Goal: Task Accomplishment & Management: Manage account settings

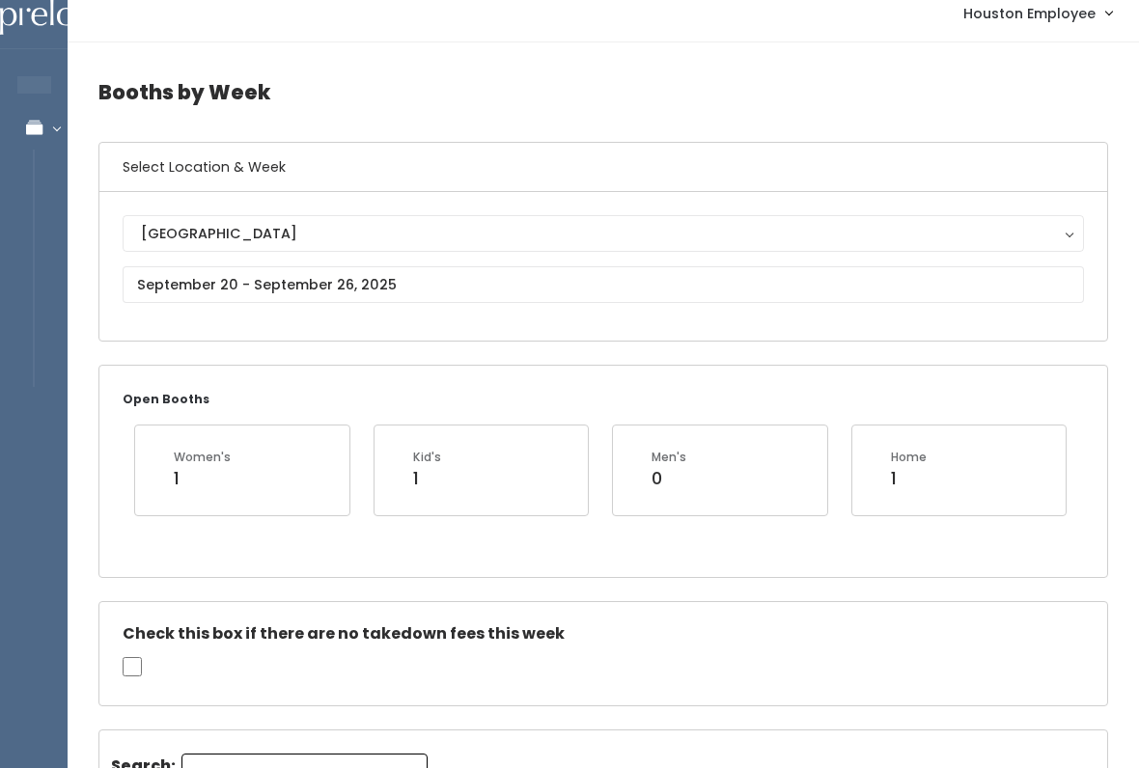
scroll to position [37, 0]
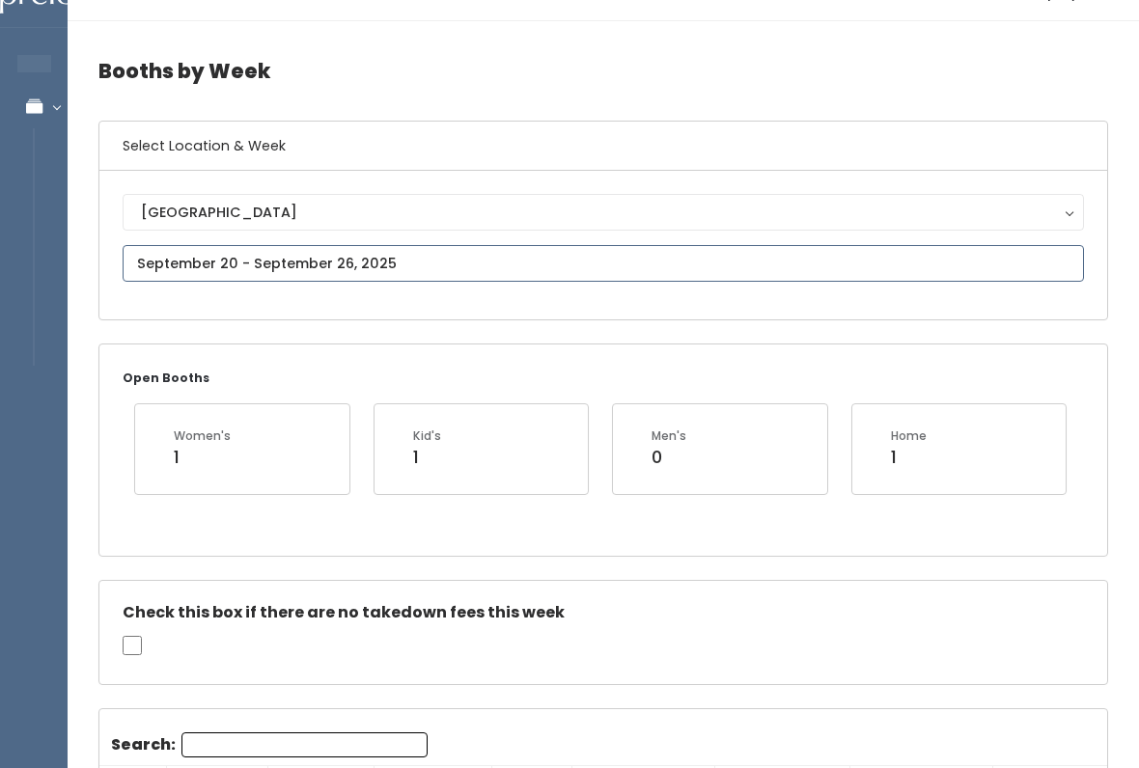
click at [541, 262] on input "text" at bounding box center [603, 263] width 961 height 37
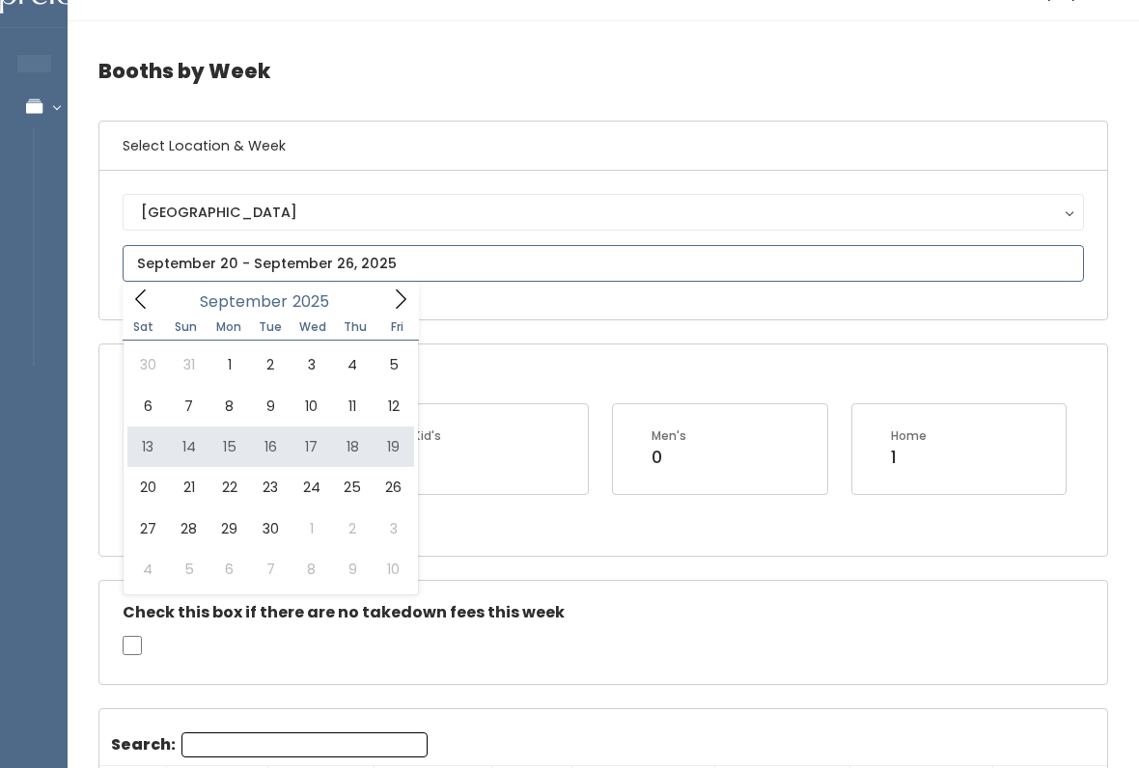
type input "[DATE] to [DATE]"
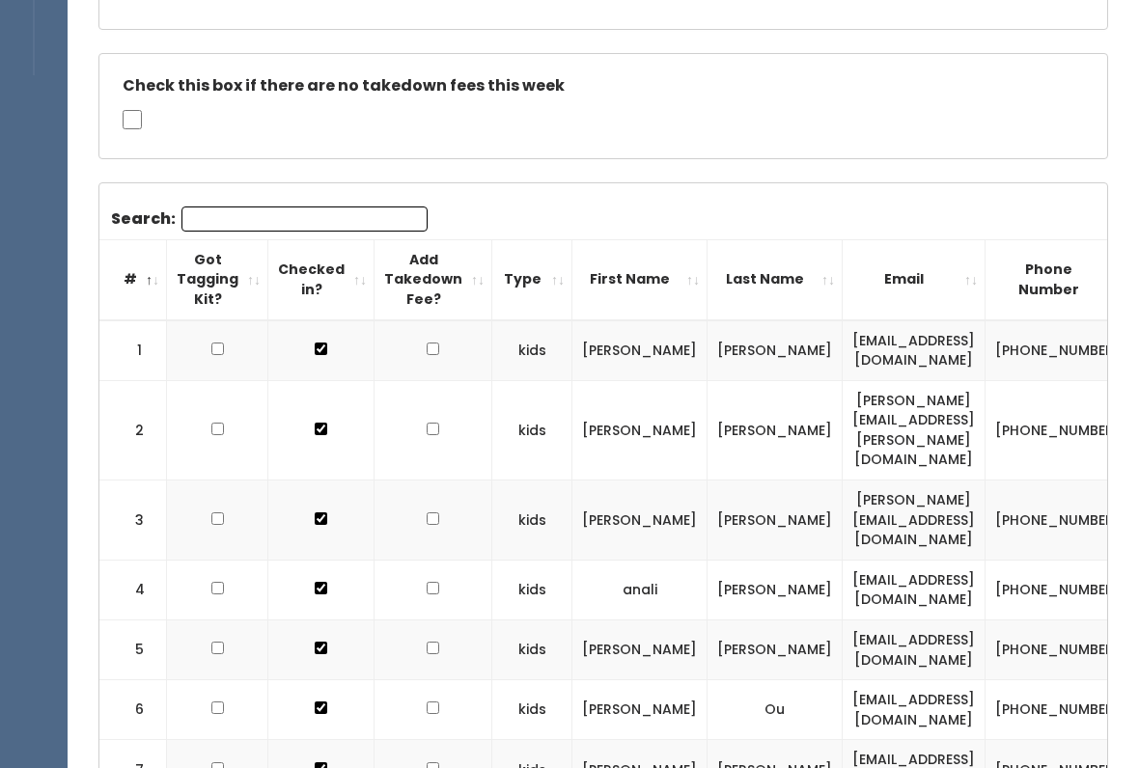
click at [338, 215] on input "Search:" at bounding box center [304, 220] width 246 height 25
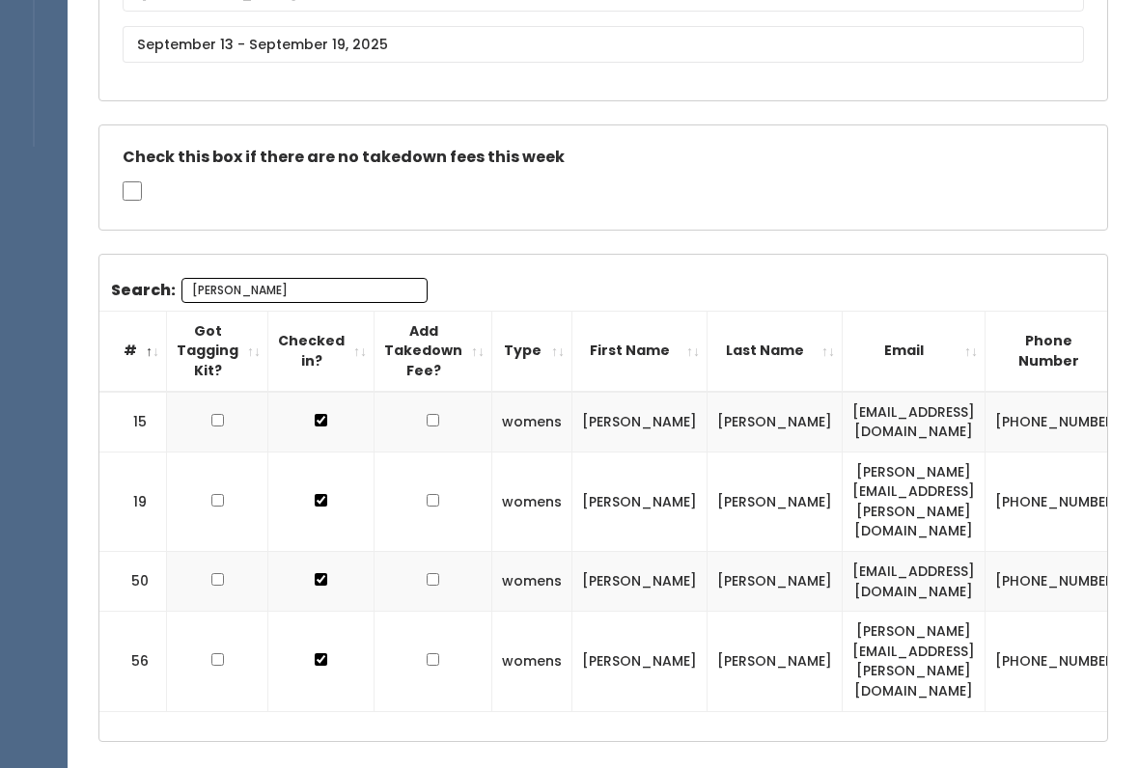
scroll to position [216, 0]
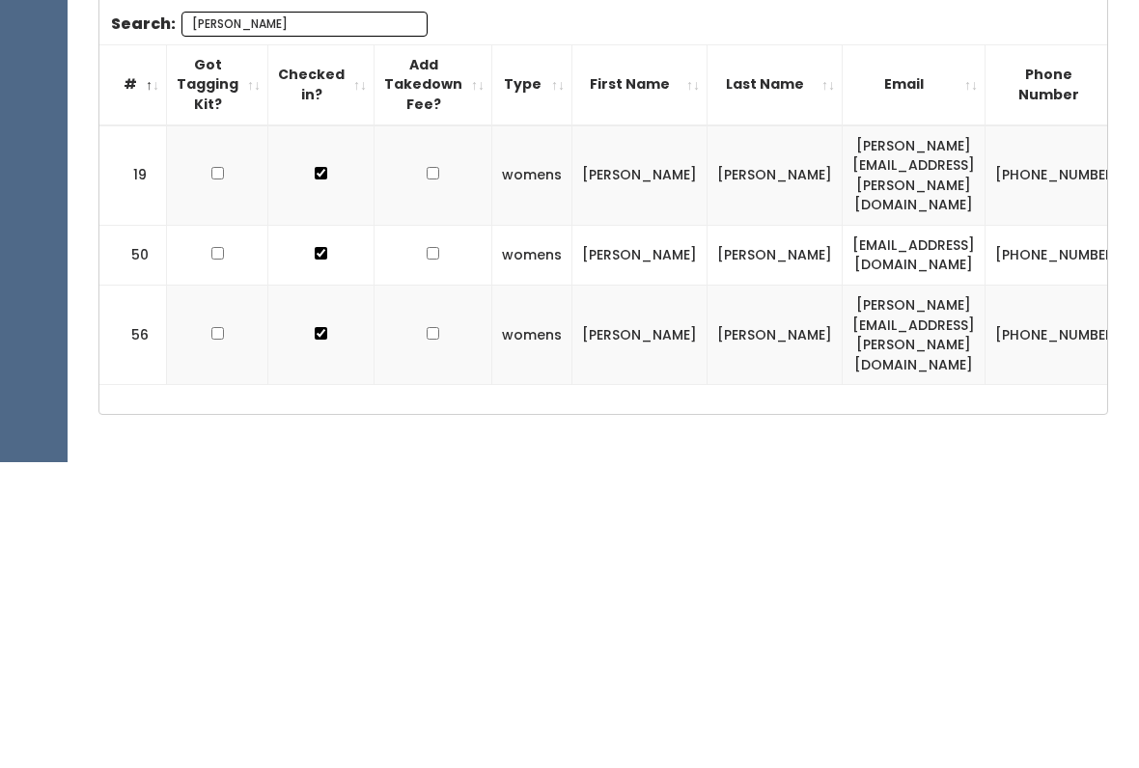
type input "Marc"
click at [427, 473] on input "checkbox" at bounding box center [433, 479] width 13 height 13
checkbox input "true"
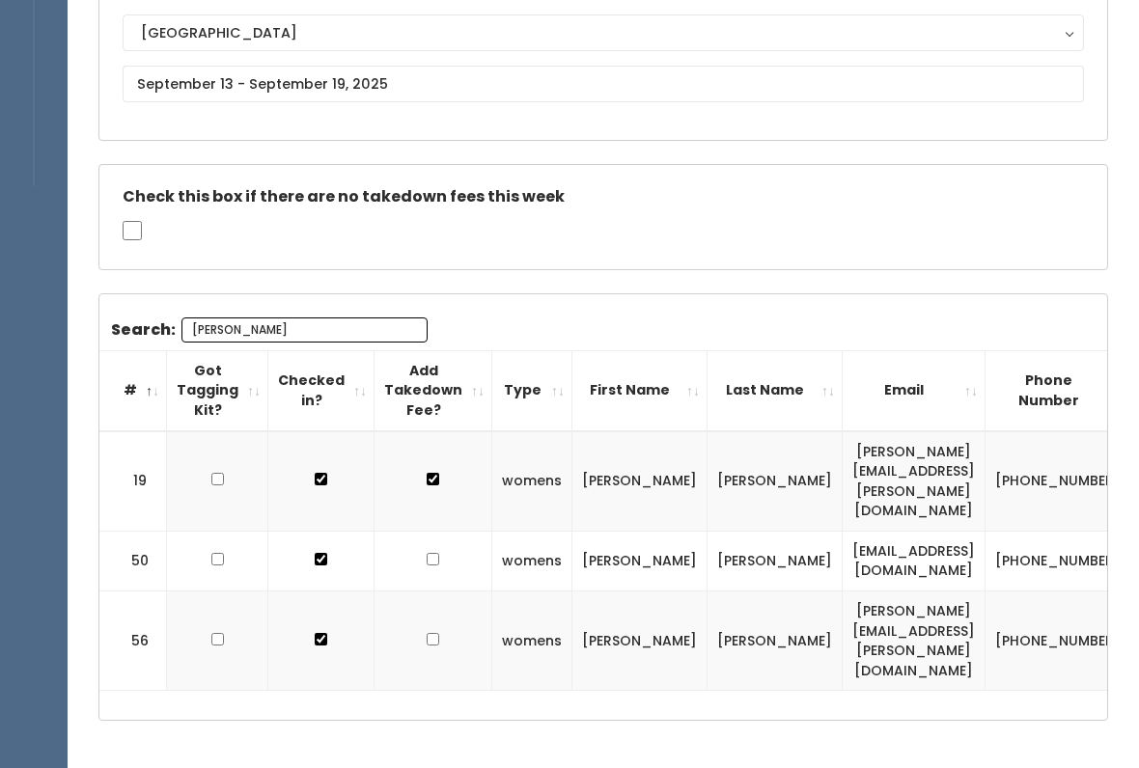
click at [429, 633] on input "checkbox" at bounding box center [433, 639] width 13 height 13
checkbox input "true"
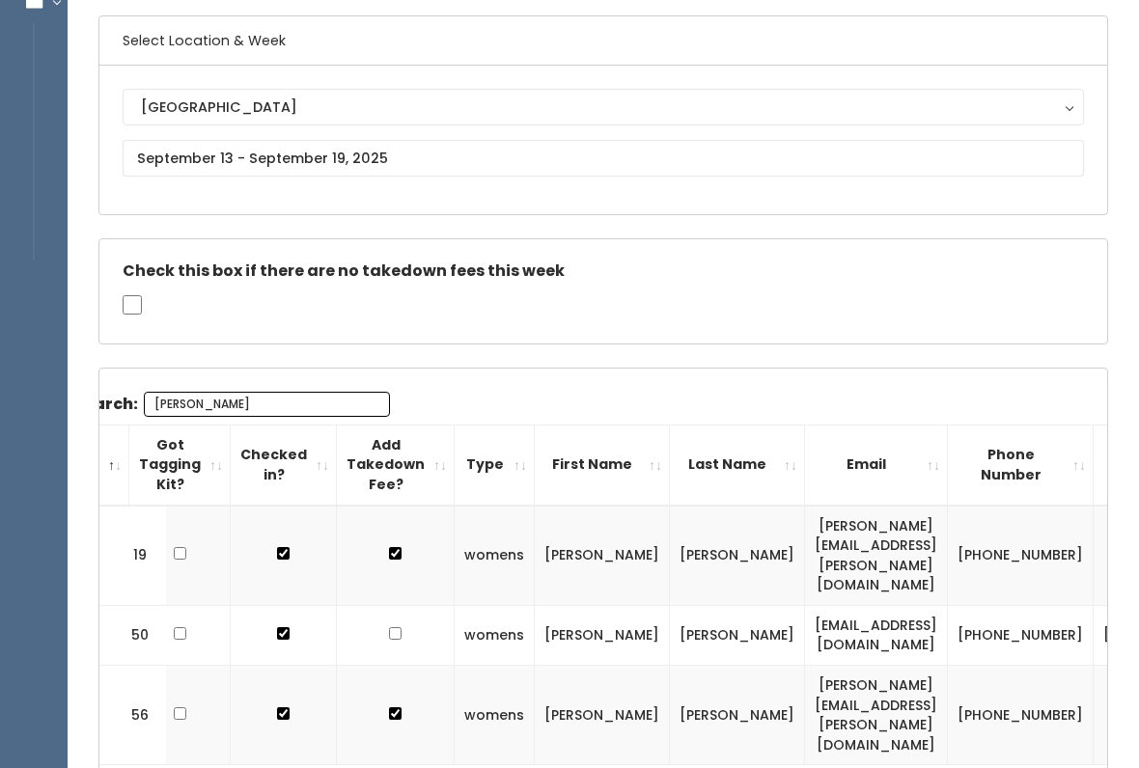
scroll to position [0, 0]
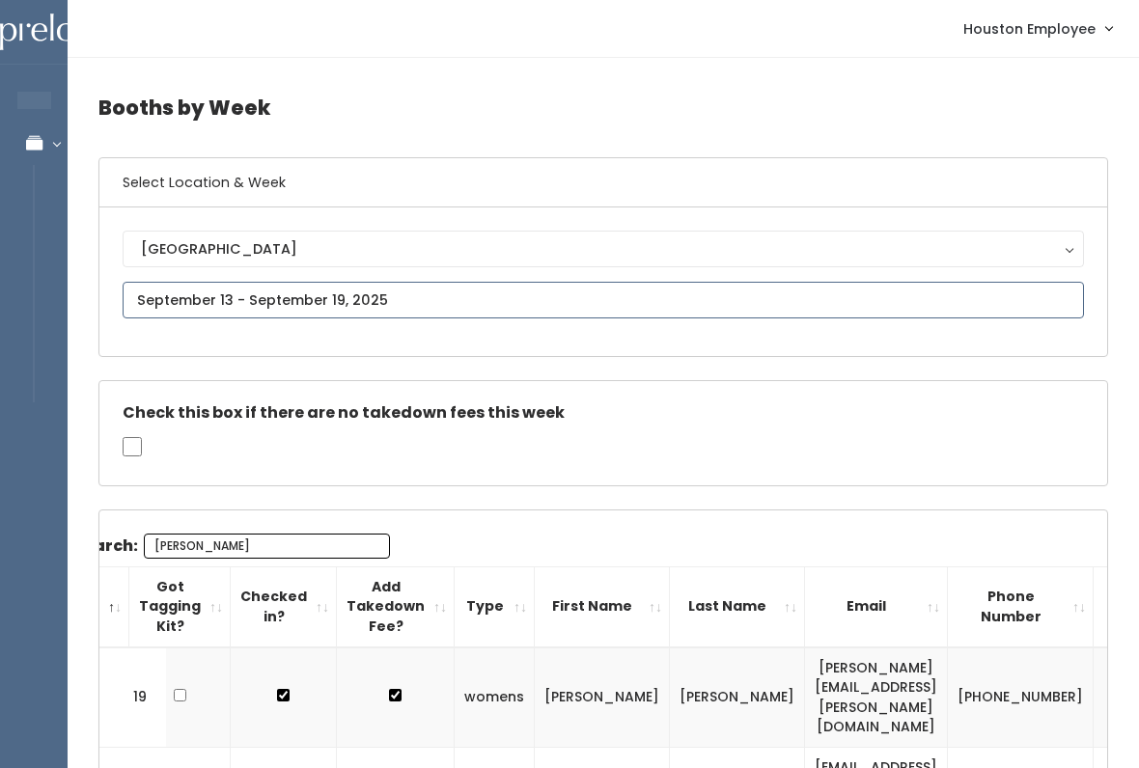
click at [648, 297] on input "text" at bounding box center [603, 300] width 961 height 37
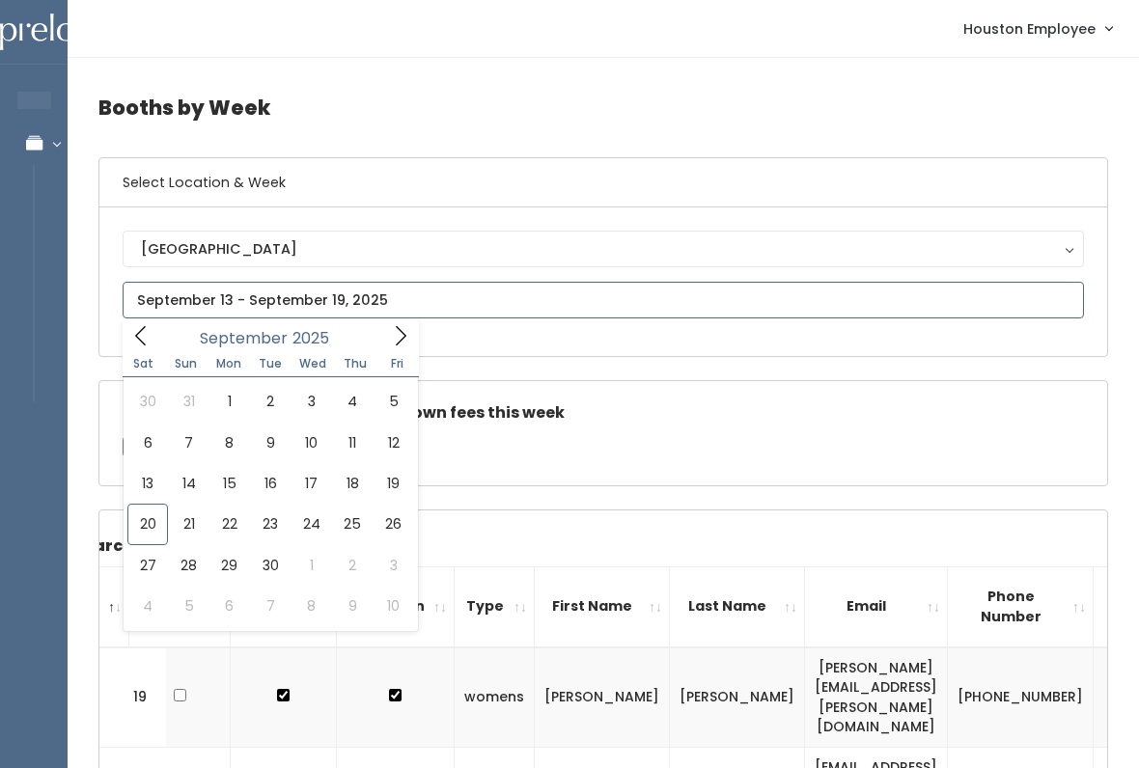
type input "September 20 to September 26"
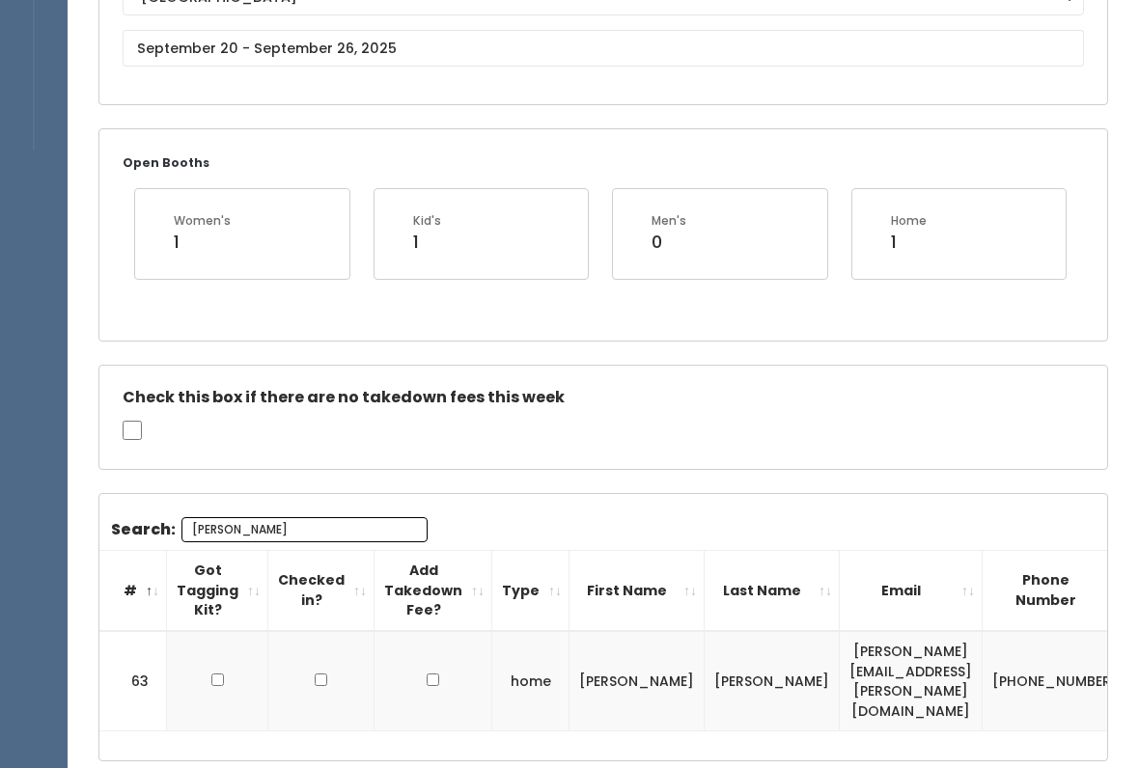
scroll to position [12, 0]
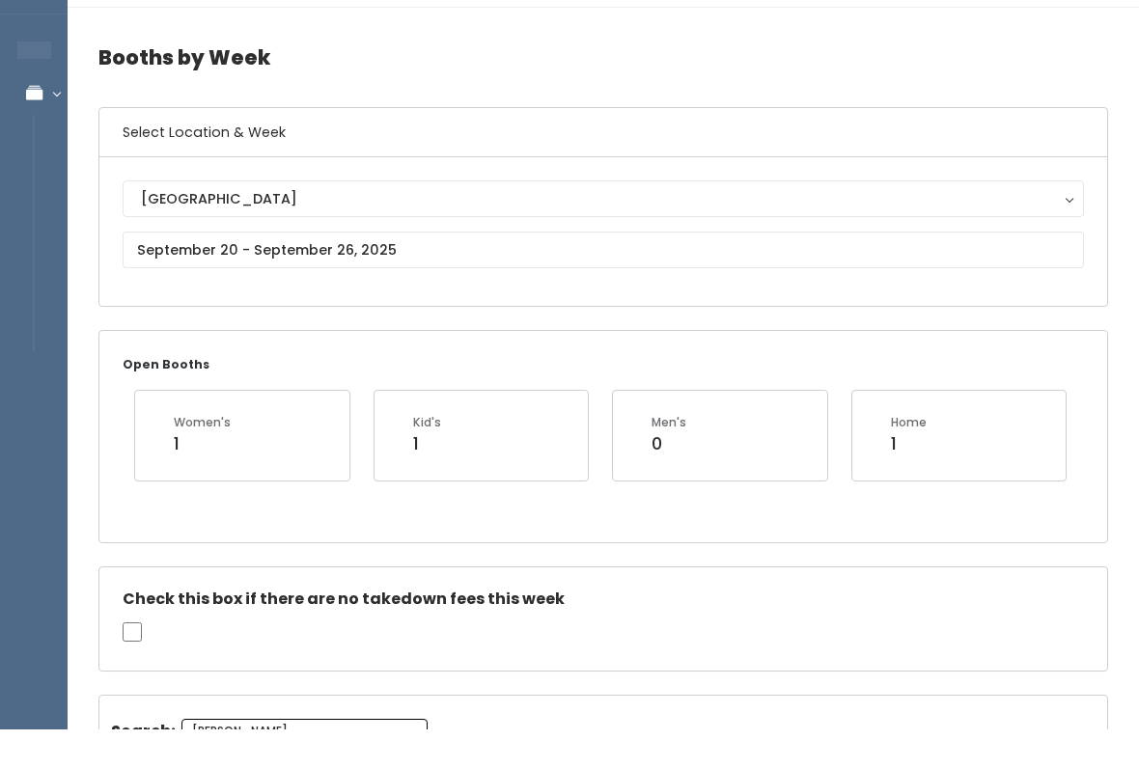
type input "[PERSON_NAME]"
click at [484, 270] on input "text" at bounding box center [603, 288] width 961 height 37
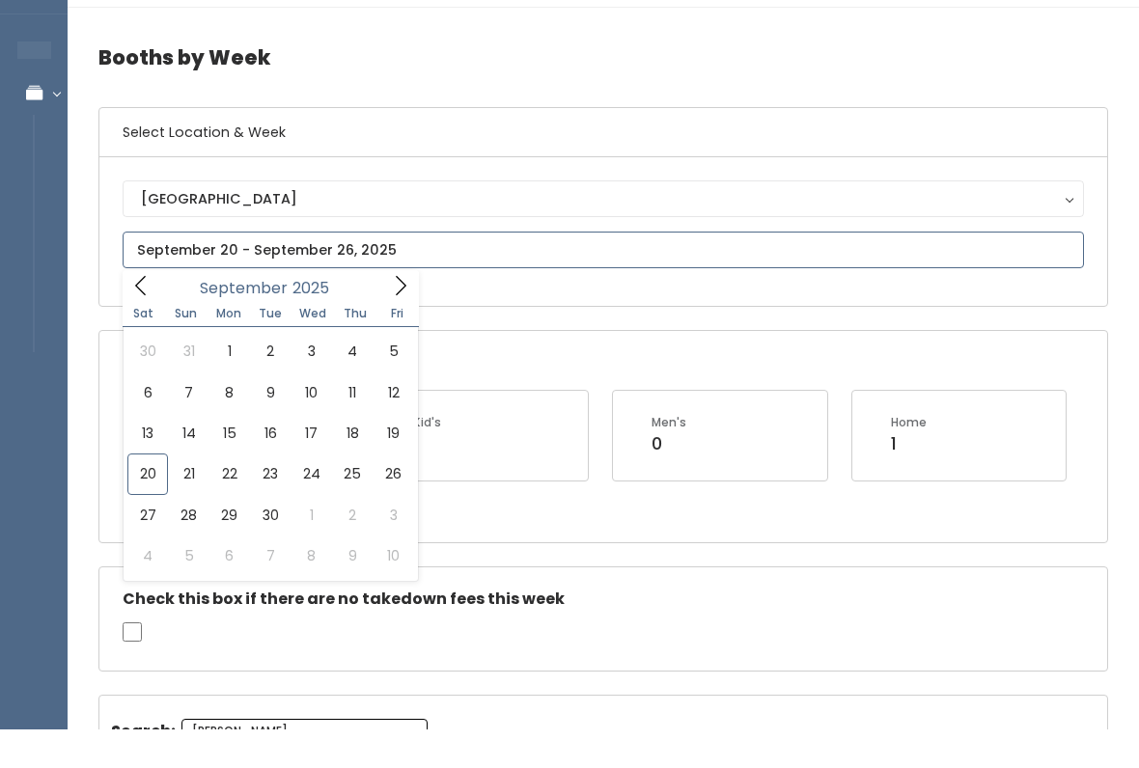
scroll to position [50, 0]
type input "September 27 to October 3"
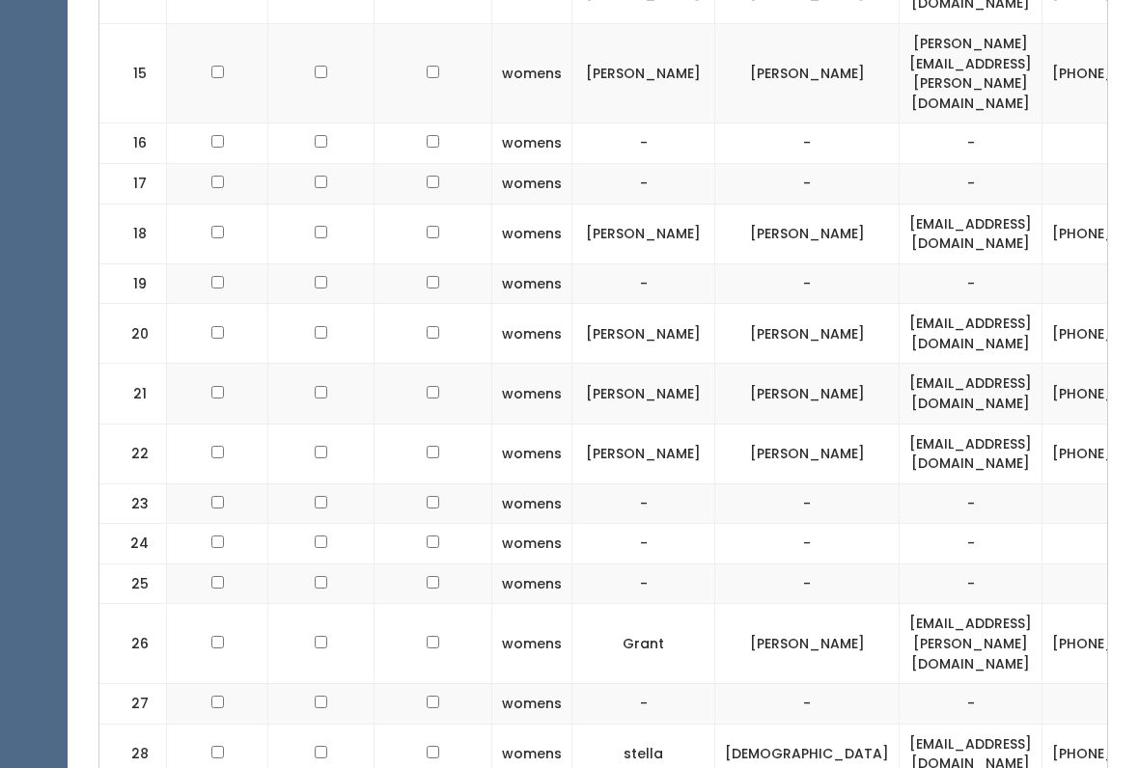
scroll to position [1474, 0]
